Goal: Information Seeking & Learning: Learn about a topic

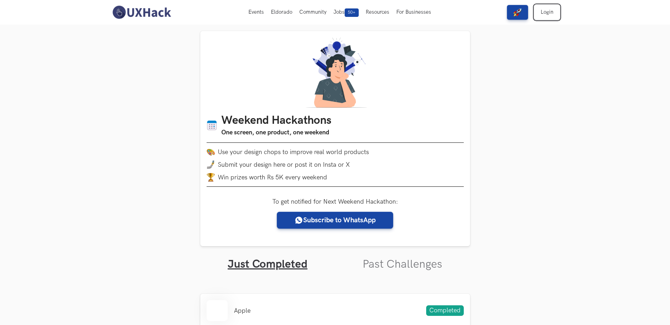
click at [548, 14] on link "Login" at bounding box center [546, 12] width 25 height 15
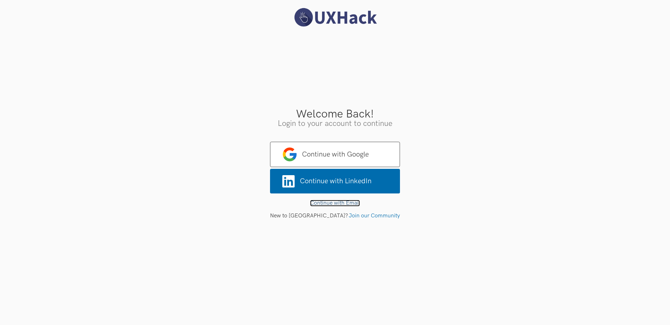
drag, startPoint x: 345, startPoint y: 201, endPoint x: 346, endPoint y: 196, distance: 4.7
click at [345, 201] on link "Continue with Email" at bounding box center [335, 203] width 50 height 7
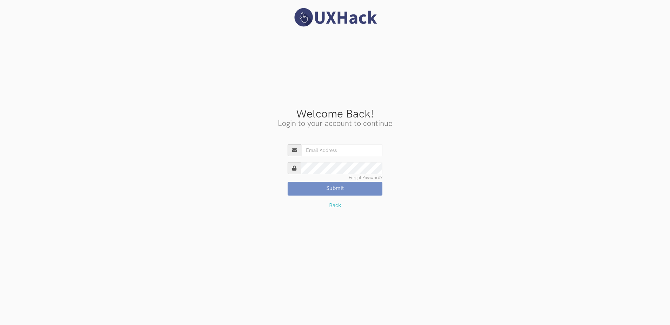
click at [332, 153] on input "Existing User?" at bounding box center [341, 150] width 81 height 12
type input "harshit.145x@gmail.com"
click at [288, 182] on button "Submit" at bounding box center [335, 188] width 95 height 13
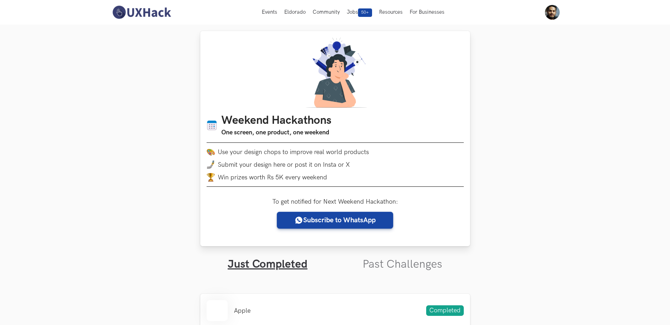
click at [327, 83] on img at bounding box center [334, 72] width 67 height 70
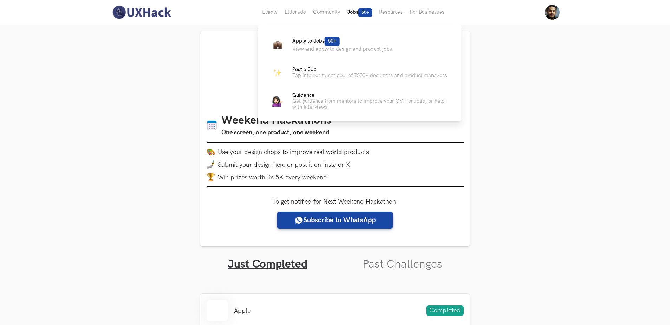
click at [362, 15] on span "50+" at bounding box center [365, 12] width 14 height 8
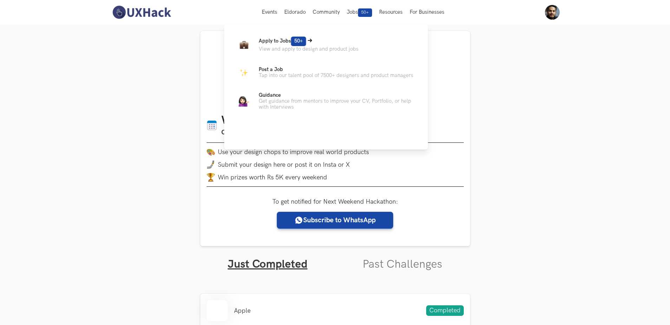
click at [312, 44] on p "Apply to Jobs 50+" at bounding box center [309, 41] width 100 height 9
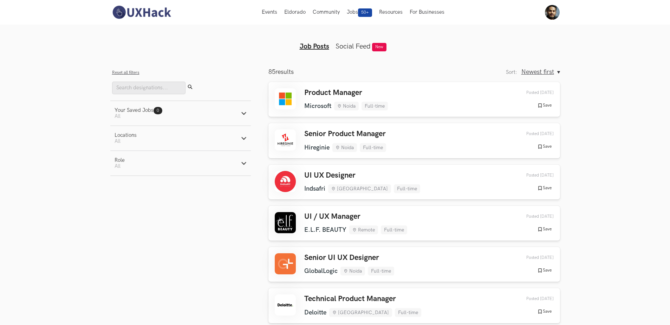
click at [122, 163] on div "Role" at bounding box center [120, 160] width 10 height 6
click at [124, 190] on label "Product" at bounding box center [129, 190] width 28 height 7
click at [121, 190] on input "Product" at bounding box center [118, 190] width 7 height 7
radio input "true"
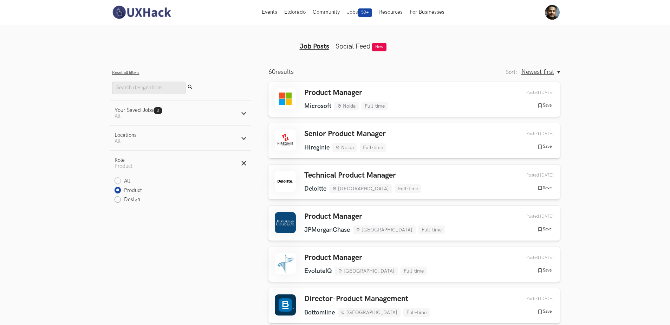
click at [126, 197] on label "Design" at bounding box center [128, 199] width 26 height 7
click at [121, 197] on input "Design" at bounding box center [118, 199] width 7 height 7
radio input "true"
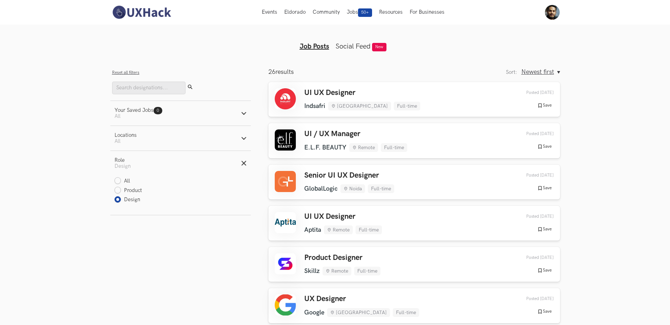
click at [225, 252] on aside "Filters Close panel Reset all filters Submit Your Saved Jobs 0 Jobs Active filt…" at bounding box center [180, 227] width 141 height 318
click at [351, 48] on link "Social Feed" at bounding box center [352, 46] width 35 height 8
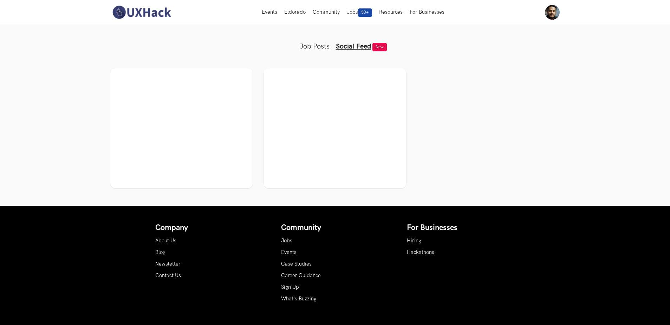
click at [312, 44] on link "Job Posts" at bounding box center [314, 46] width 30 height 8
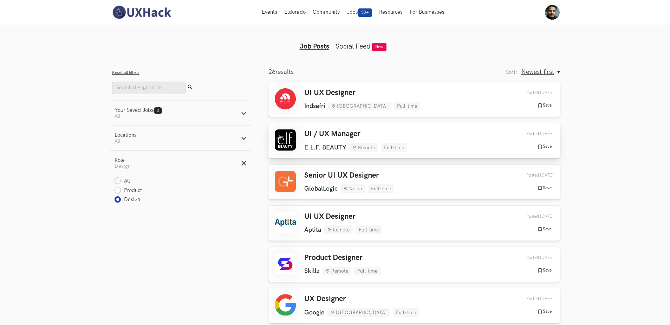
click at [401, 128] on link "UI / UX Manager E.L.F. BEAUTY Remote Full-time E.L.F. BEAUTY Remote Full-time 4…" at bounding box center [414, 140] width 292 height 35
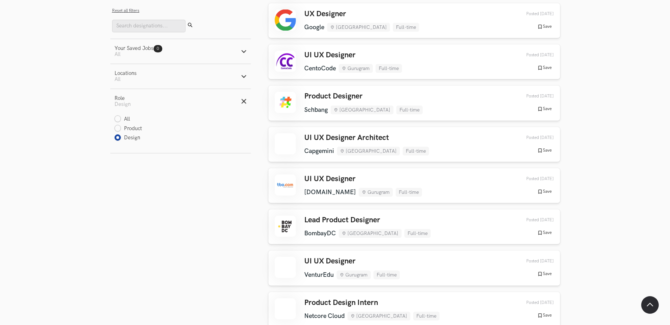
scroll to position [457, 0]
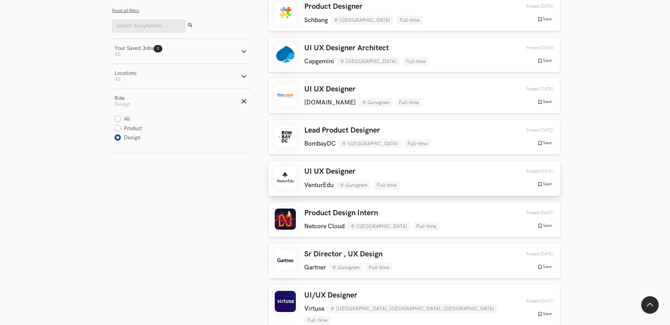
click at [412, 171] on div "UI UX Designer VenturEdu Gurugram Full-time VenturEdu Gurugram Full-time 2 week…" at bounding box center [414, 178] width 279 height 22
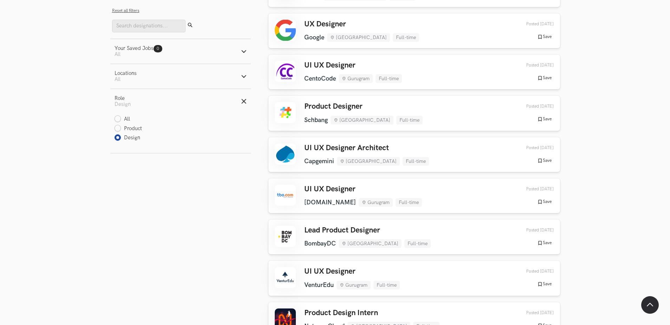
scroll to position [141, 0]
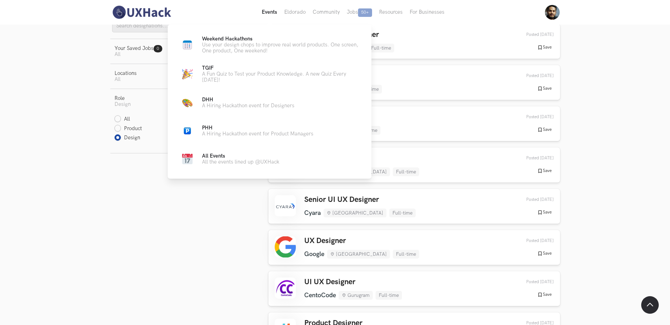
click at [274, 14] on button "Events Live" at bounding box center [269, 12] width 22 height 25
click at [227, 44] on p "Use your design chops to improve real world products. One screen, One product, …" at bounding box center [281, 48] width 158 height 12
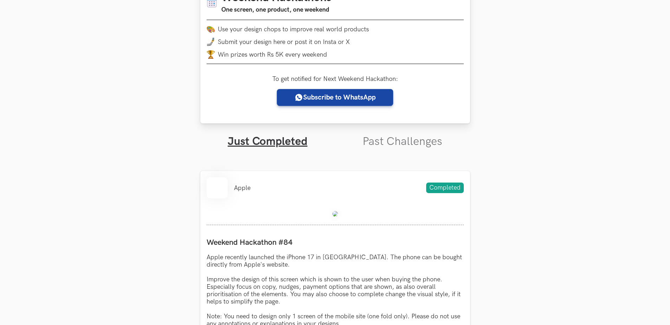
scroll to position [176, 0]
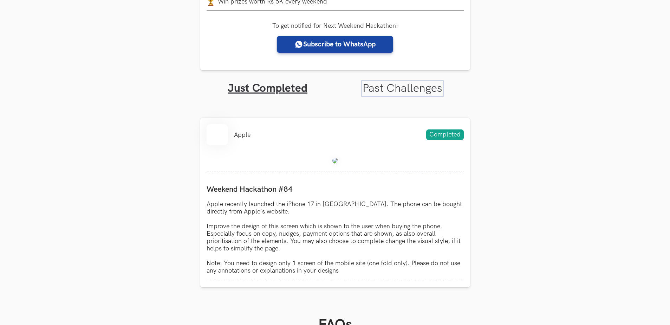
click at [375, 81] on link "Past Challenges" at bounding box center [403, 88] width 80 height 14
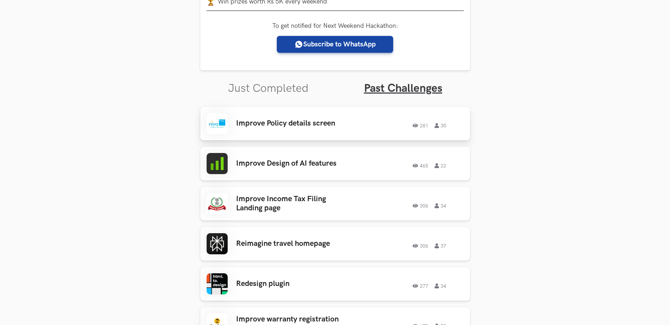
click at [384, 120] on div "281 30" at bounding box center [413, 123] width 101 height 9
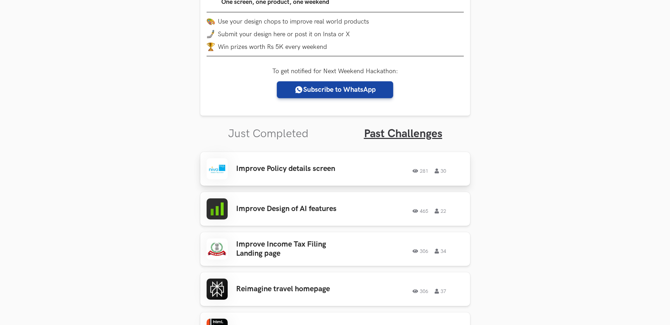
scroll to position [141, 0]
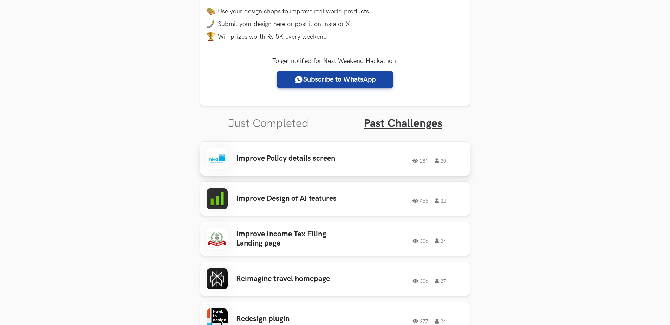
click at [338, 161] on h3 "Improve Policy details screen" at bounding box center [291, 158] width 110 height 9
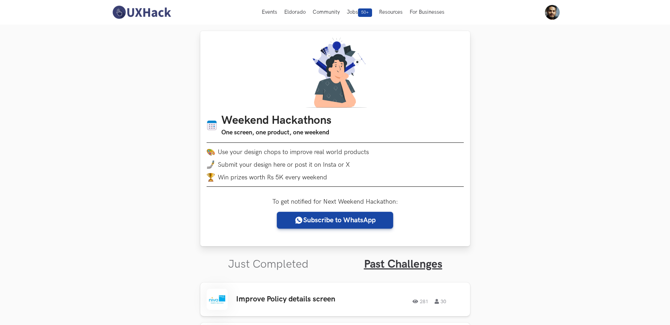
scroll to position [22, 0]
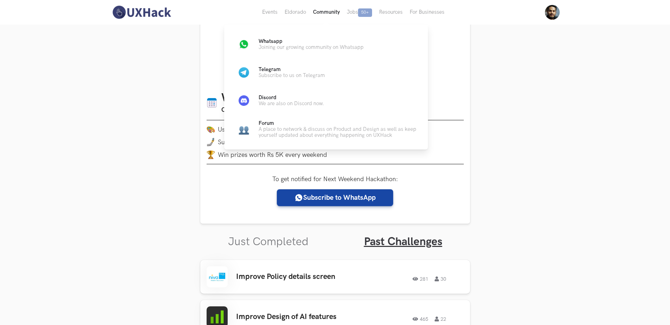
click at [317, 14] on button "Community" at bounding box center [326, 12] width 34 height 25
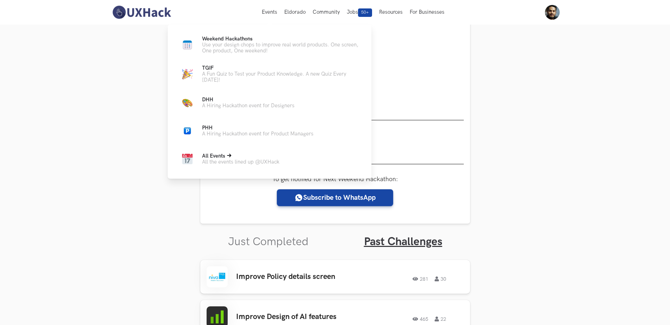
click at [237, 153] on p "All Events" at bounding box center [240, 156] width 77 height 6
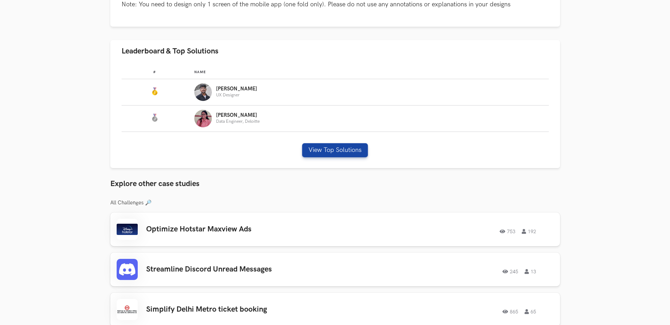
scroll to position [386, 0]
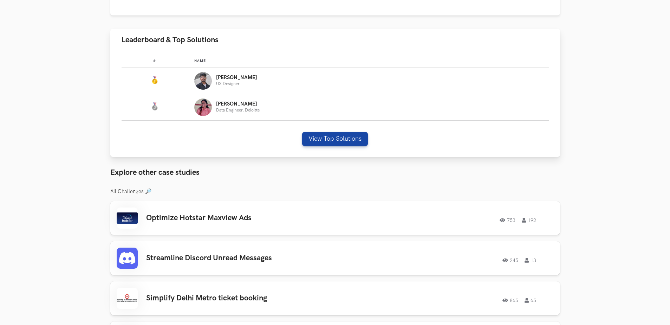
click at [334, 130] on div "# Name #: Name: [PERSON_NAME] Designer #: Name: [PERSON_NAME] Data Engineer, De…" at bounding box center [335, 104] width 450 height 106
click at [334, 140] on button "View Top Solutions" at bounding box center [335, 139] width 66 height 14
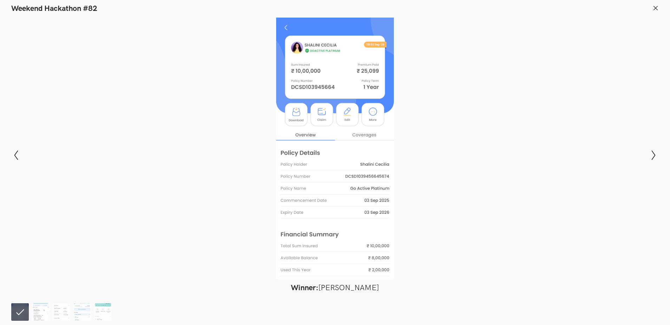
click at [46, 313] on img at bounding box center [41, 312] width 18 height 18
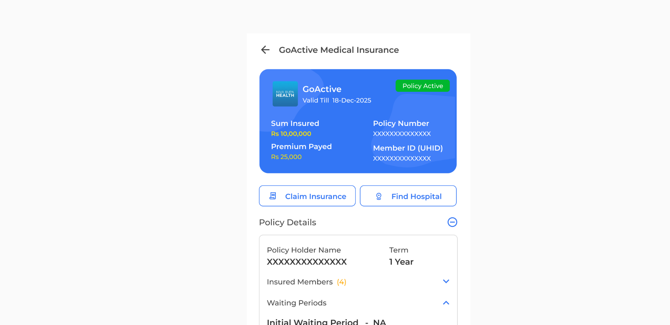
scroll to position [359, 0]
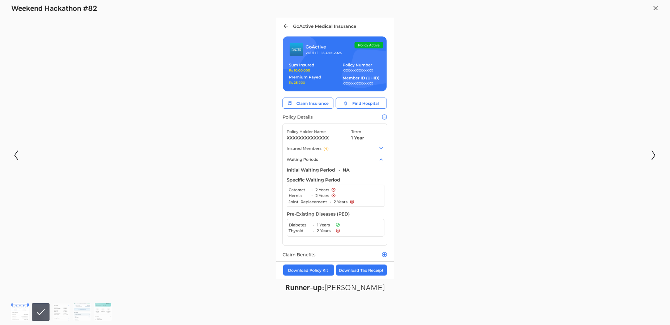
click at [18, 311] on img at bounding box center [20, 312] width 18 height 18
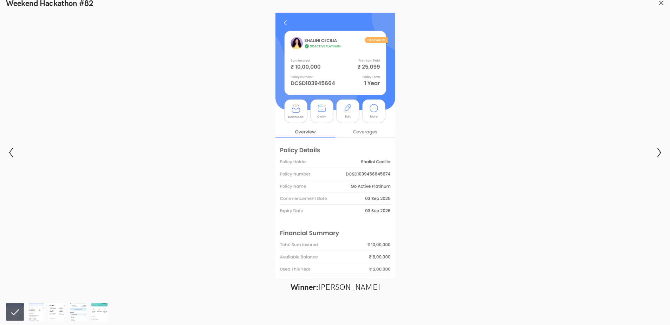
scroll to position [348, 0]
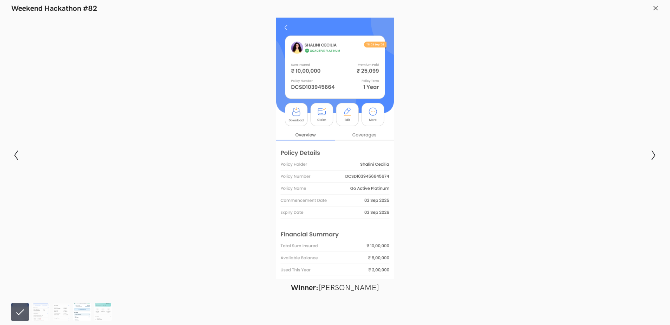
click at [78, 308] on img at bounding box center [82, 312] width 18 height 18
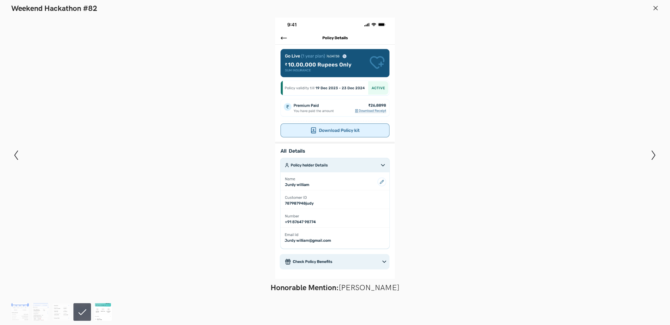
click at [100, 314] on img at bounding box center [103, 312] width 18 height 18
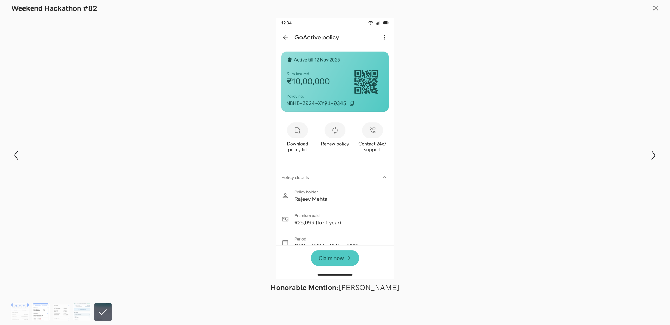
click at [39, 311] on img at bounding box center [41, 312] width 18 height 18
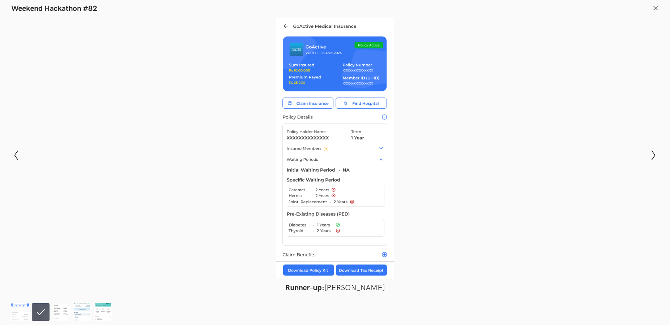
click at [50, 140] on div at bounding box center [335, 148] width 619 height 261
click at [20, 311] on img at bounding box center [20, 312] width 18 height 18
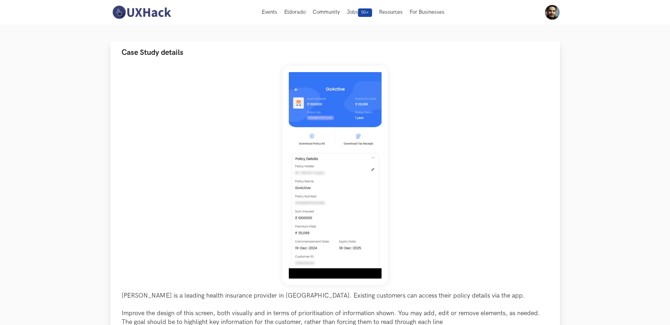
scroll to position [40, 0]
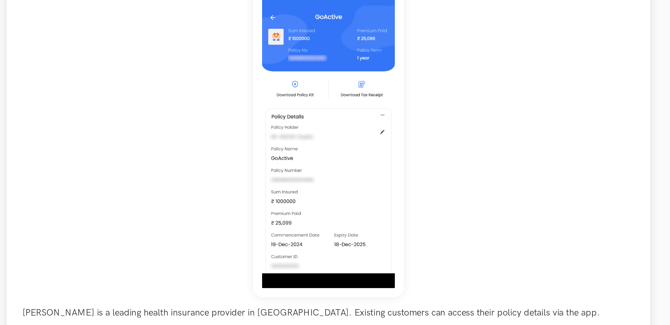
click at [524, 200] on div "Niva Bupa is a leading health insurance provider in India. Existing customers c…" at bounding box center [335, 204] width 427 height 278
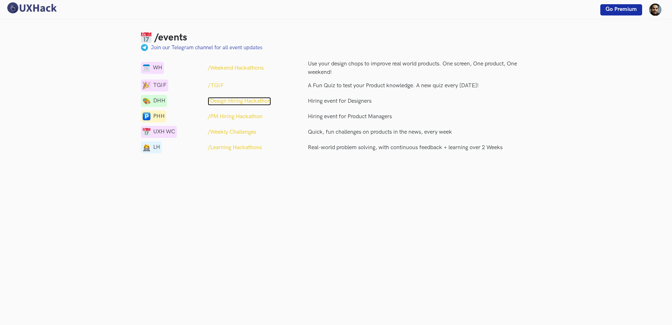
click at [223, 100] on p "/Design Hiring Hackathon" at bounding box center [239, 101] width 63 height 8
click at [239, 130] on p "/Weekly Challenges" at bounding box center [232, 132] width 48 height 8
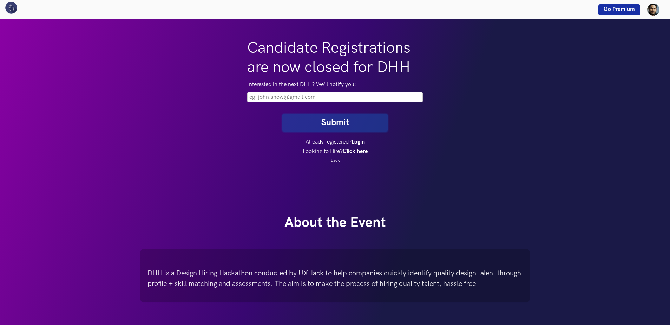
scroll to position [89, 0]
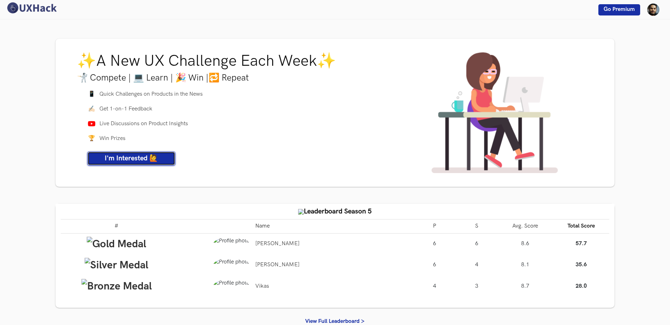
click at [136, 162] on span "I'm Interested 🙋" at bounding box center [131, 158] width 53 height 8
click at [625, 11] on span "Go Premium" at bounding box center [619, 9] width 31 height 7
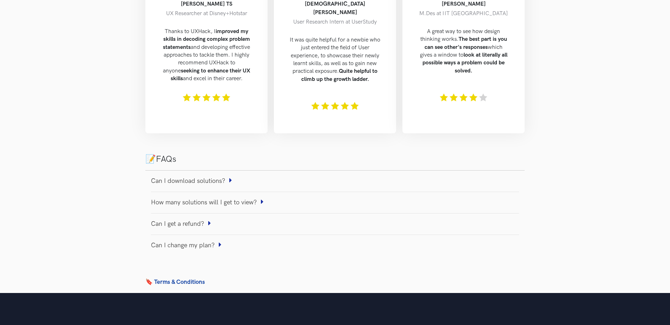
scroll to position [422, 0]
